Goal: Information Seeking & Learning: Learn about a topic

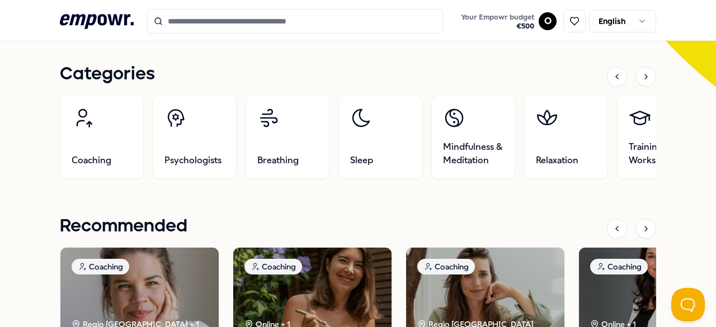
scroll to position [366, 0]
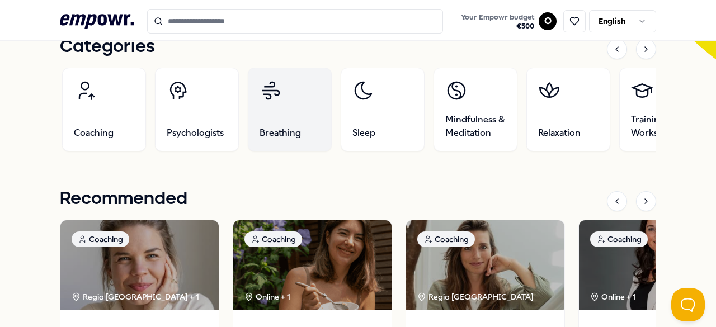
drag, startPoint x: 290, startPoint y: 119, endPoint x: 314, endPoint y: 135, distance: 29.8
click at [314, 135] on link "Breathing" at bounding box center [290, 110] width 84 height 84
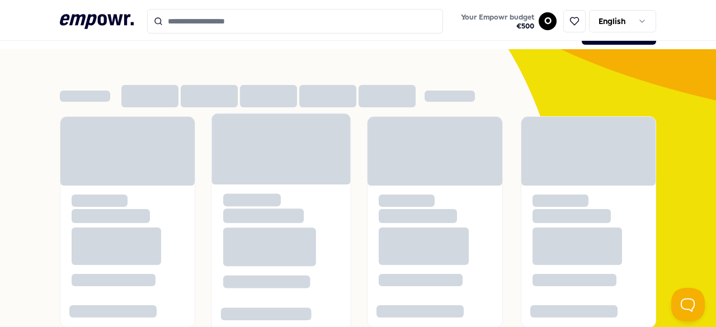
scroll to position [22, 0]
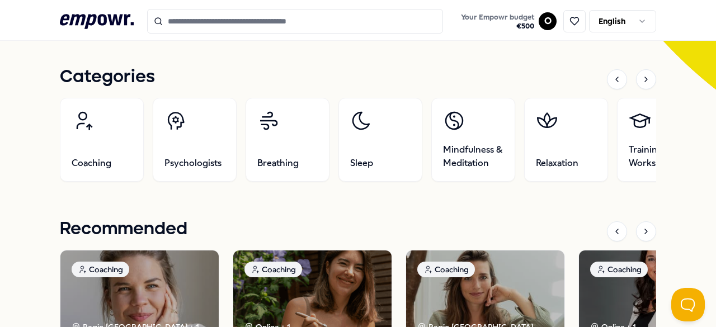
scroll to position [336, 0]
click at [640, 85] on div at bounding box center [646, 79] width 20 height 20
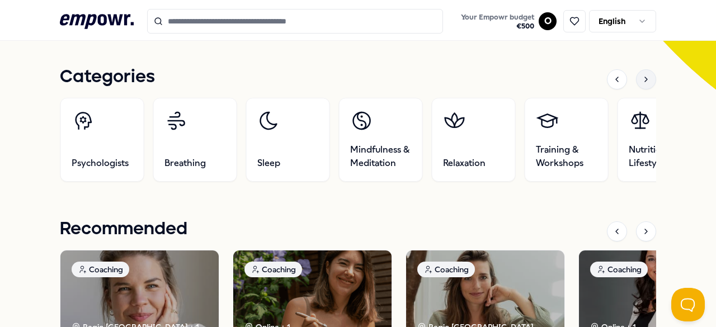
click at [640, 85] on div at bounding box center [646, 79] width 20 height 20
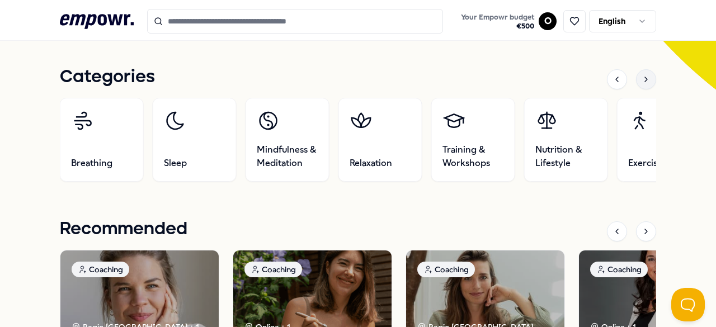
click at [641, 82] on icon at bounding box center [645, 79] width 9 height 9
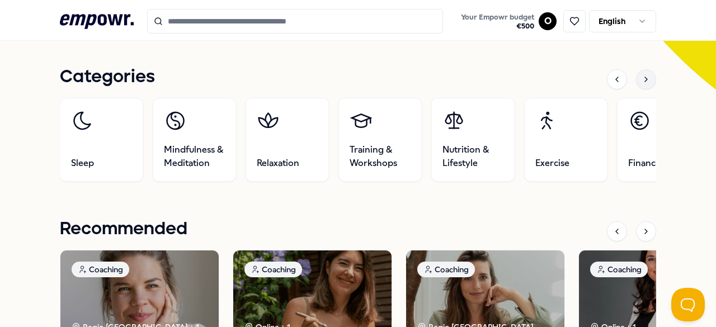
click at [645, 81] on icon at bounding box center [646, 79] width 2 height 4
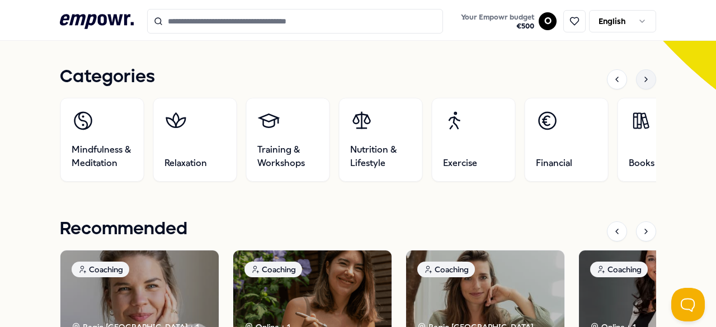
click at [645, 80] on icon at bounding box center [646, 79] width 2 height 4
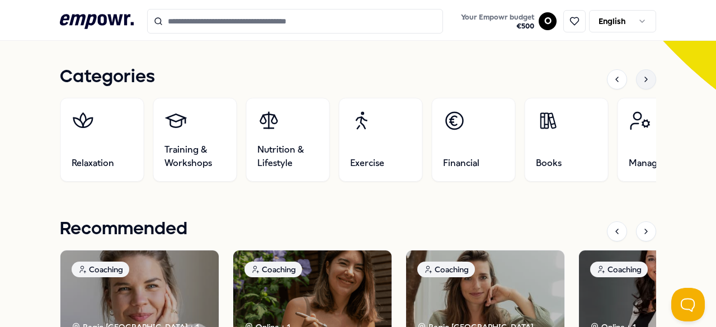
click at [641, 75] on icon at bounding box center [645, 79] width 9 height 9
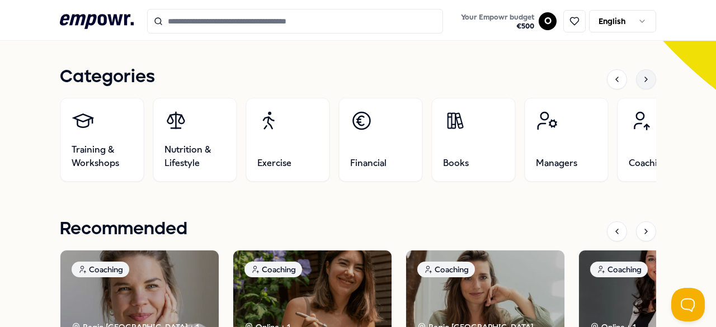
click at [641, 75] on icon at bounding box center [645, 79] width 9 height 9
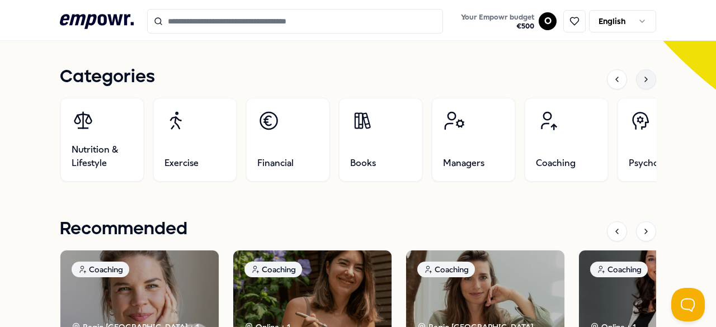
click at [636, 74] on div at bounding box center [646, 79] width 20 height 20
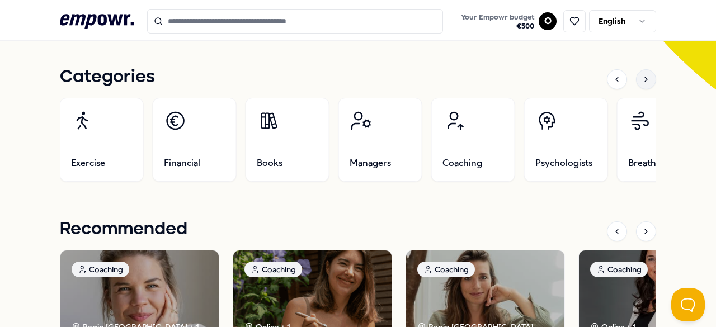
click at [636, 74] on div at bounding box center [646, 79] width 20 height 20
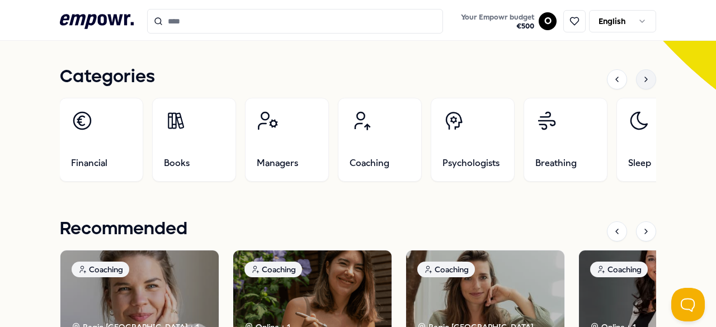
click at [636, 74] on div at bounding box center [646, 79] width 20 height 20
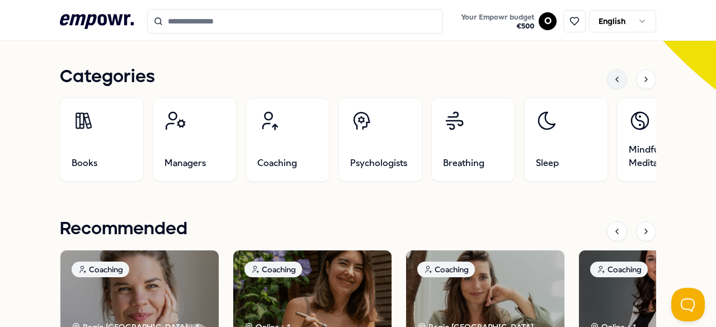
click at [607, 72] on div at bounding box center [617, 79] width 20 height 20
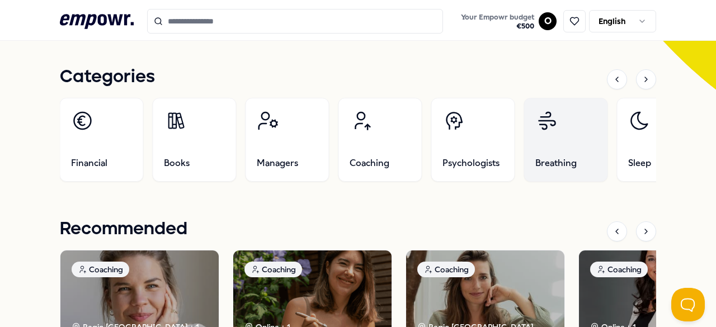
click at [561, 129] on link "Breathing" at bounding box center [565, 140] width 84 height 84
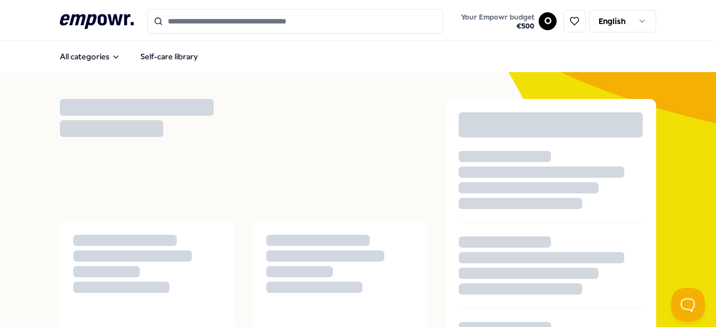
scroll to position [211, 0]
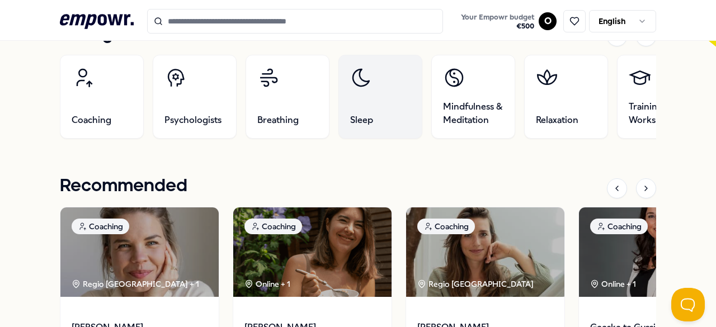
click at [362, 111] on link "Sleep" at bounding box center [380, 97] width 84 height 84
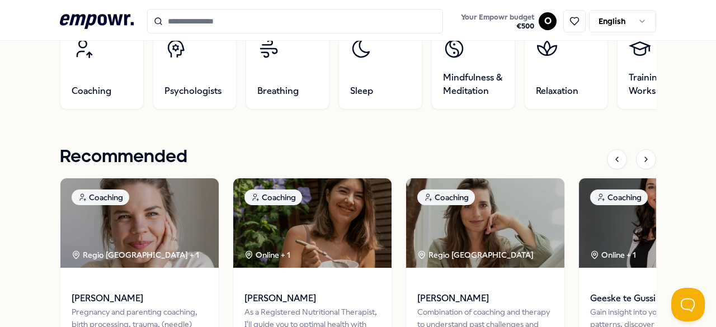
scroll to position [296, 0]
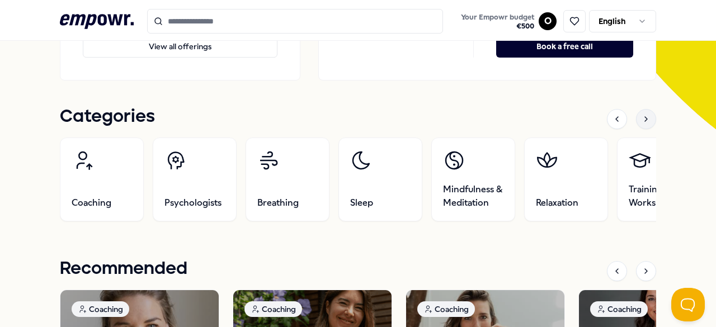
click at [641, 119] on icon at bounding box center [645, 119] width 9 height 9
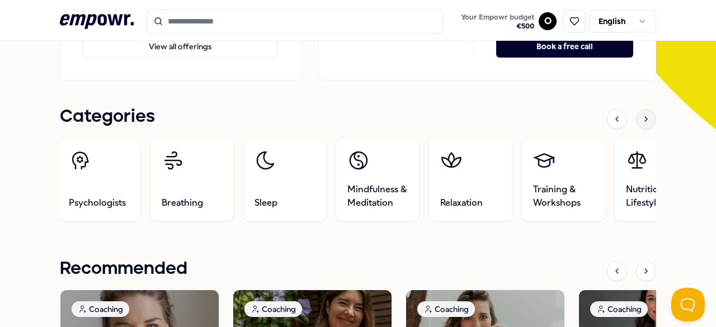
click at [641, 116] on icon at bounding box center [645, 119] width 9 height 9
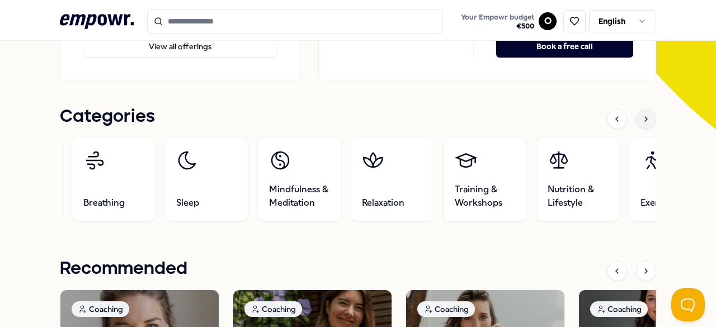
click at [636, 113] on div at bounding box center [646, 119] width 20 height 20
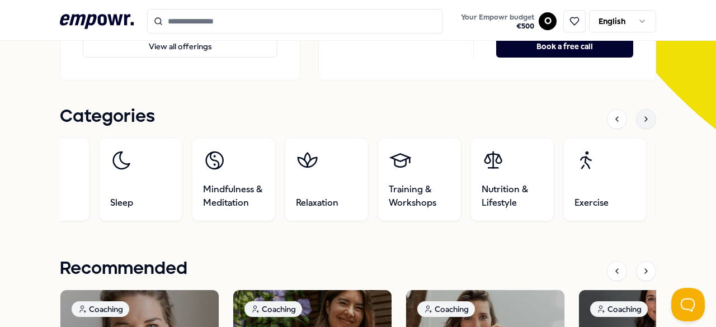
click at [636, 113] on div at bounding box center [646, 119] width 20 height 20
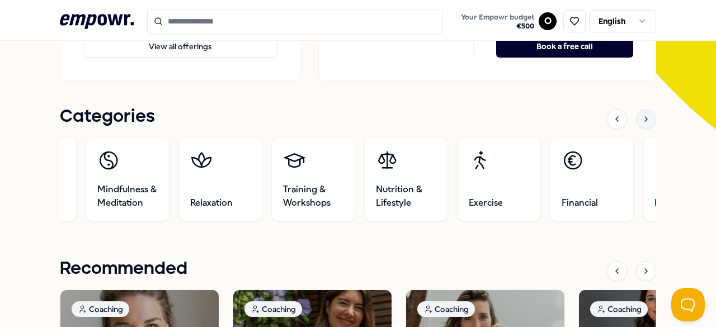
click at [636, 113] on div at bounding box center [646, 119] width 20 height 20
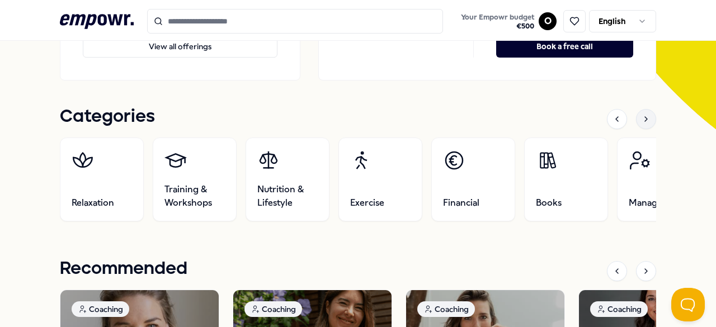
click at [636, 113] on div at bounding box center [646, 119] width 20 height 20
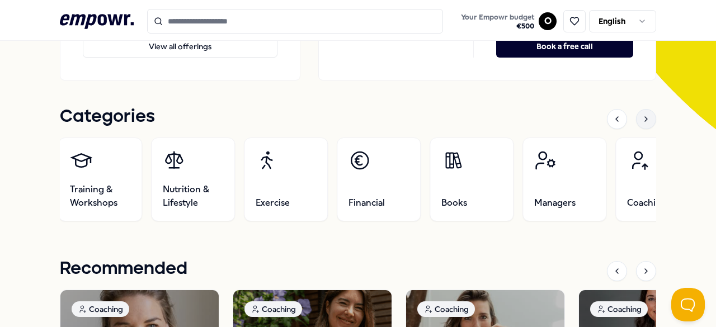
click at [636, 113] on div at bounding box center [646, 119] width 20 height 20
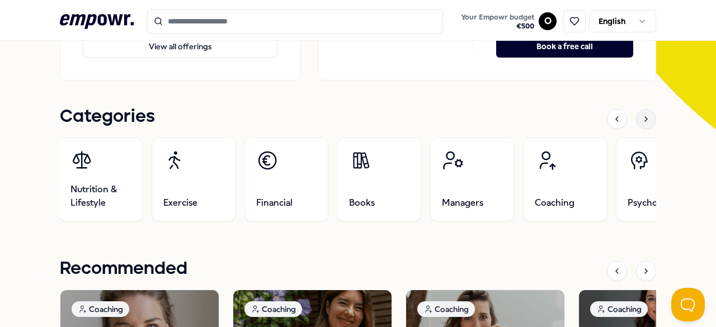
click at [636, 113] on div at bounding box center [646, 119] width 20 height 20
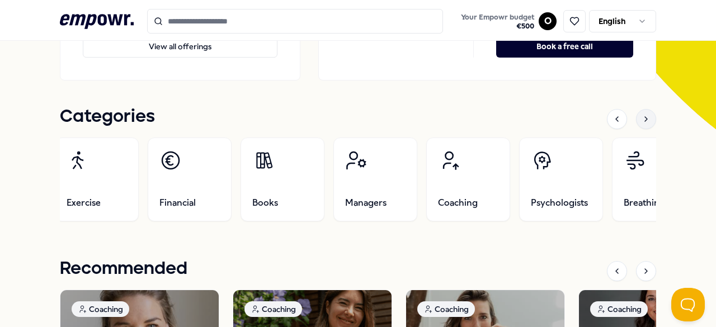
click at [636, 113] on div at bounding box center [646, 119] width 20 height 20
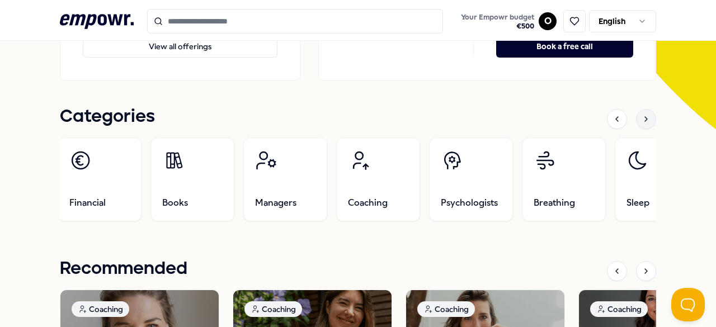
click at [636, 113] on div at bounding box center [646, 119] width 20 height 20
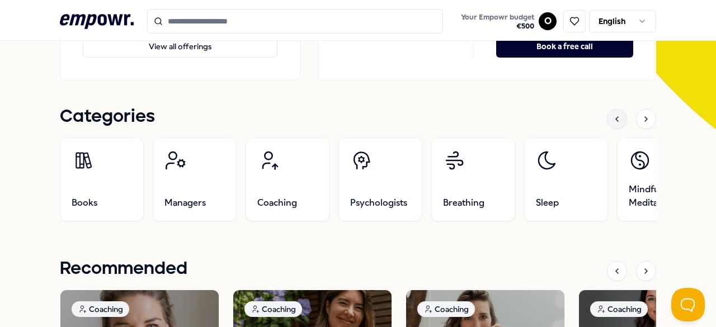
click at [612, 120] on icon at bounding box center [616, 119] width 9 height 9
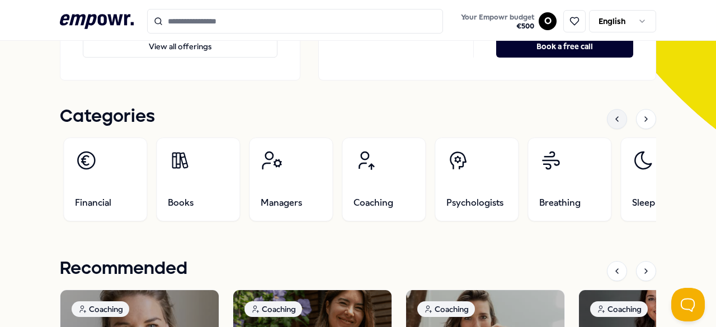
click at [612, 120] on icon at bounding box center [616, 119] width 9 height 9
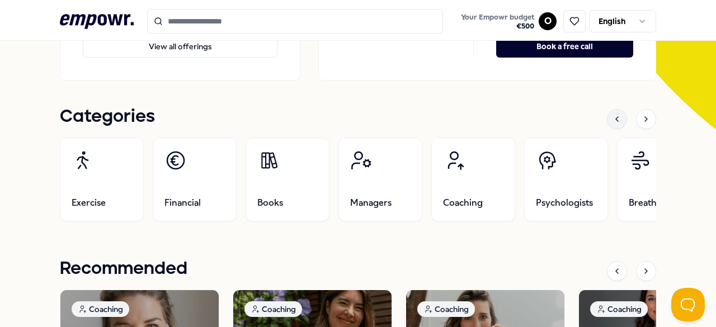
click at [612, 120] on icon at bounding box center [616, 119] width 9 height 9
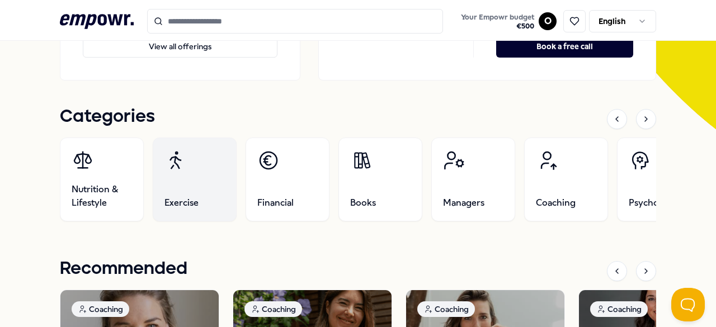
click at [193, 191] on link "Exercise" at bounding box center [195, 180] width 84 height 84
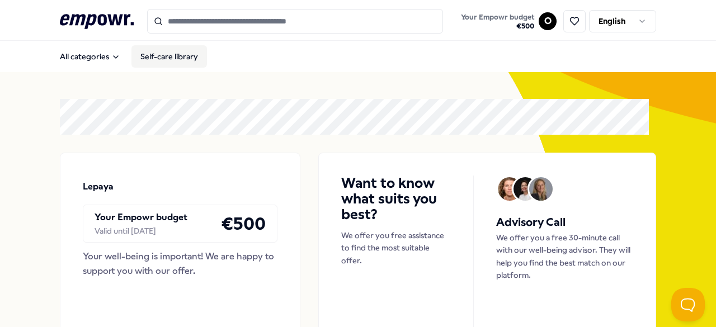
click at [176, 60] on link "Self-care library" at bounding box center [168, 56] width 75 height 22
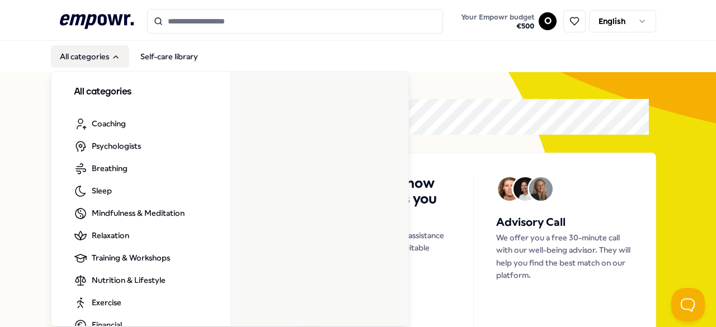
click at [76, 58] on button "All categories" at bounding box center [90, 56] width 78 height 22
click at [105, 54] on button "All categories" at bounding box center [90, 56] width 78 height 22
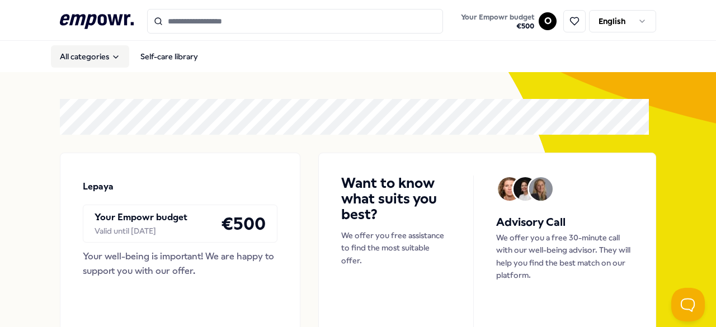
click at [105, 54] on button "All categories" at bounding box center [90, 56] width 78 height 22
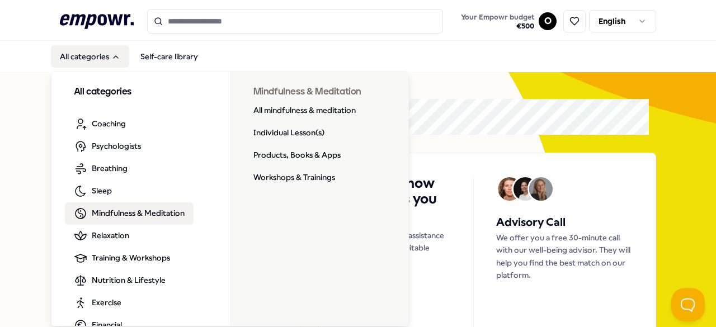
click at [118, 215] on span "Mindfulness & Meditation" at bounding box center [138, 213] width 93 height 12
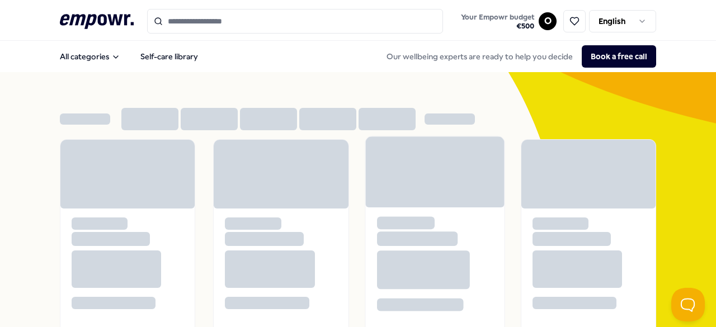
click at [387, 143] on div at bounding box center [434, 171] width 139 height 71
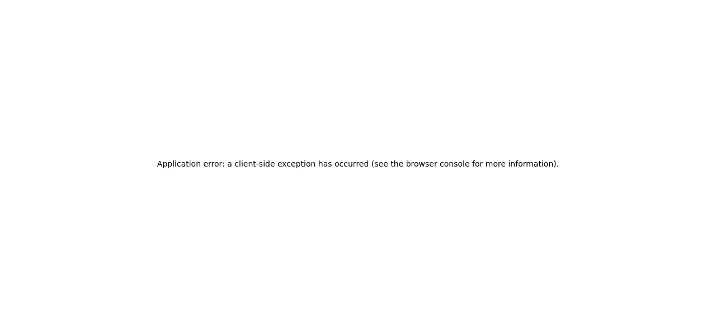
drag, startPoint x: 710, startPoint y: 0, endPoint x: 280, endPoint y: 161, distance: 459.7
click at [280, 161] on h2 "Application error: a client-side exception has occurred (see the browser consol…" at bounding box center [358, 164] width 402 height 16
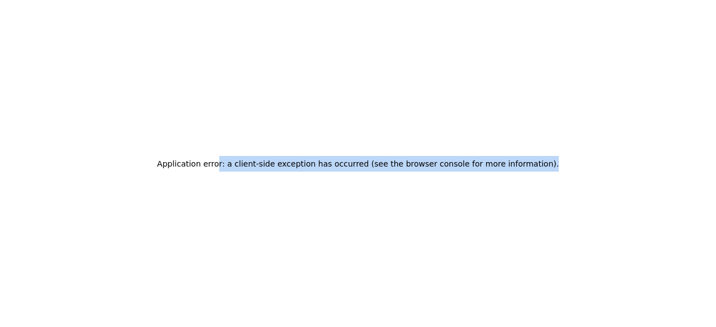
drag, startPoint x: 238, startPoint y: 164, endPoint x: 566, endPoint y: 169, distance: 328.9
click at [566, 169] on div "Application error: a client-side exception has occurred (see the browser consol…" at bounding box center [358, 163] width 716 height 327
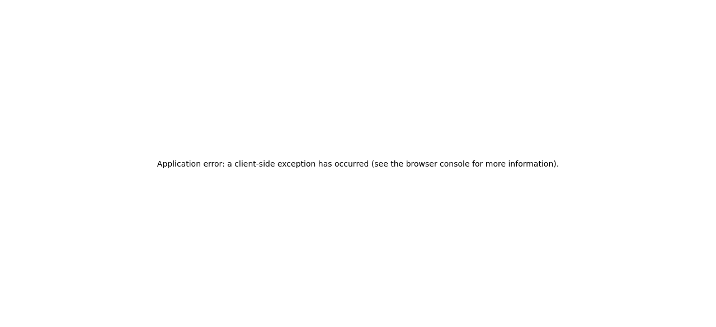
click at [565, 163] on div "Application error: a client-side exception has occurred (see the browser consol…" at bounding box center [358, 163] width 716 height 327
click at [566, 163] on div "Application error: a client-side exception has occurred (see the browser consol…" at bounding box center [358, 163] width 716 height 327
click at [566, 160] on div "Application error: a client-side exception has occurred (see the browser consol…" at bounding box center [358, 163] width 716 height 327
click at [564, 158] on div "Application error: a client-side exception has occurred (see the browser consol…" at bounding box center [358, 163] width 716 height 327
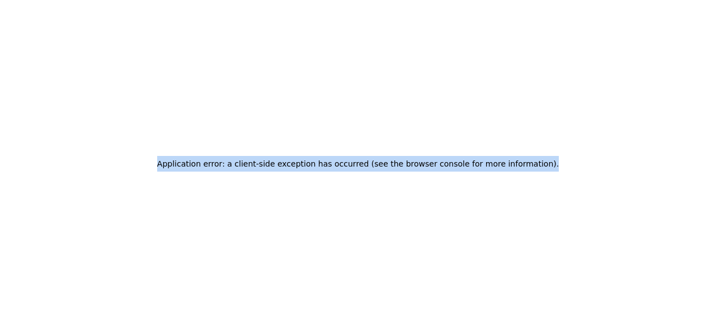
click at [564, 158] on div "Application error: a client-side exception has occurred (see the browser consol…" at bounding box center [358, 163] width 716 height 327
copy h2 "Application error: a client-side exception has occurred (see the browser consol…"
